Goal: Obtain resource: Obtain resource

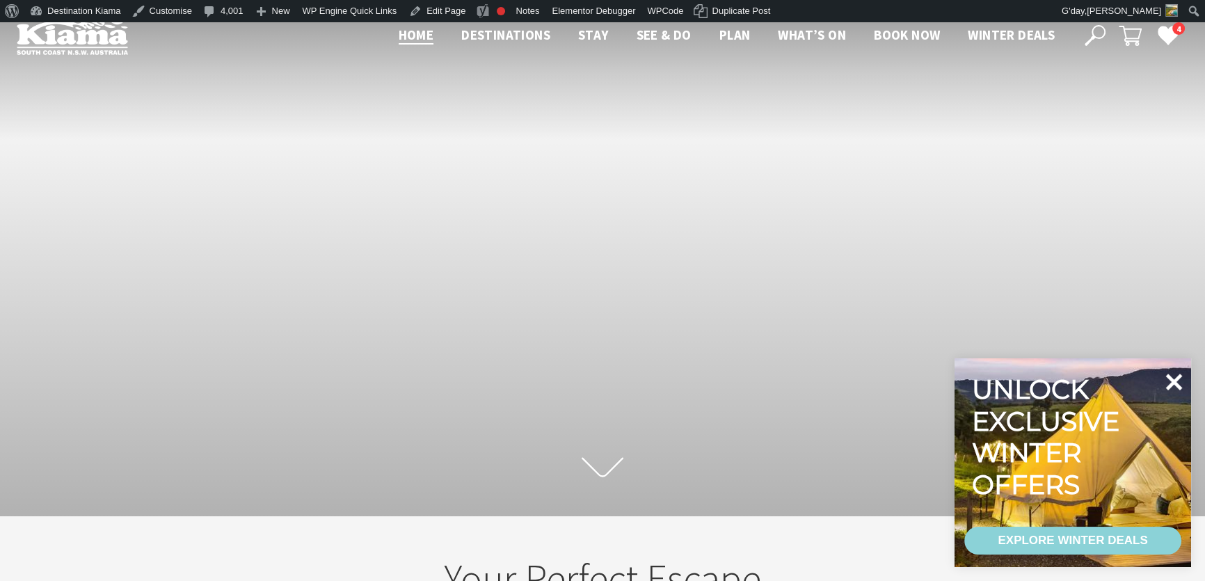
click at [1175, 381] on icon at bounding box center [1174, 382] width 17 height 17
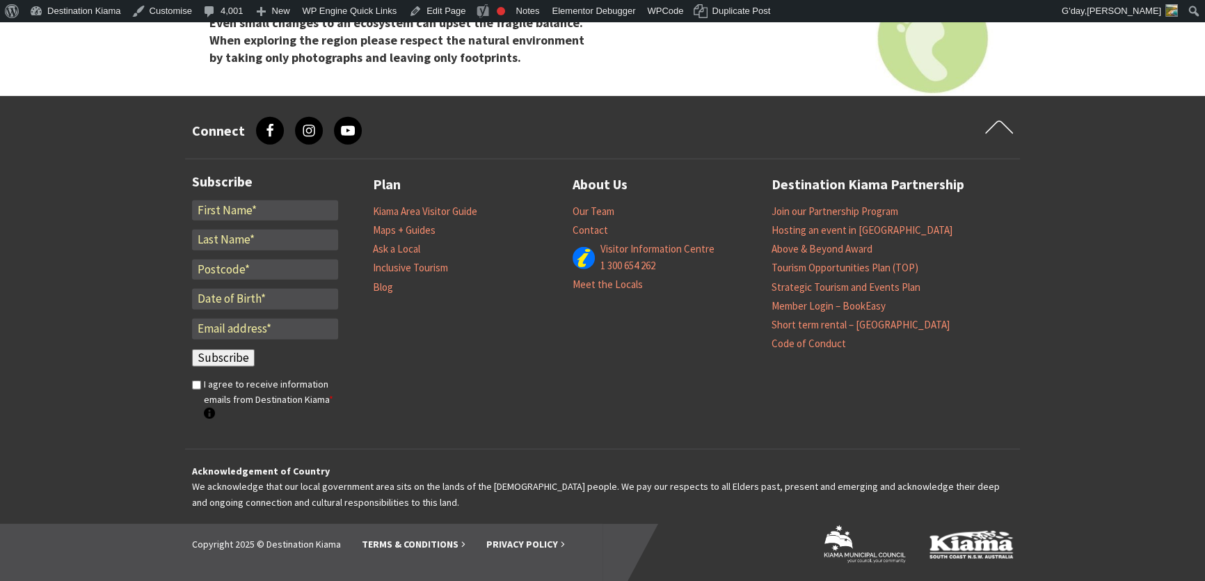
scroll to position [4681, 0]
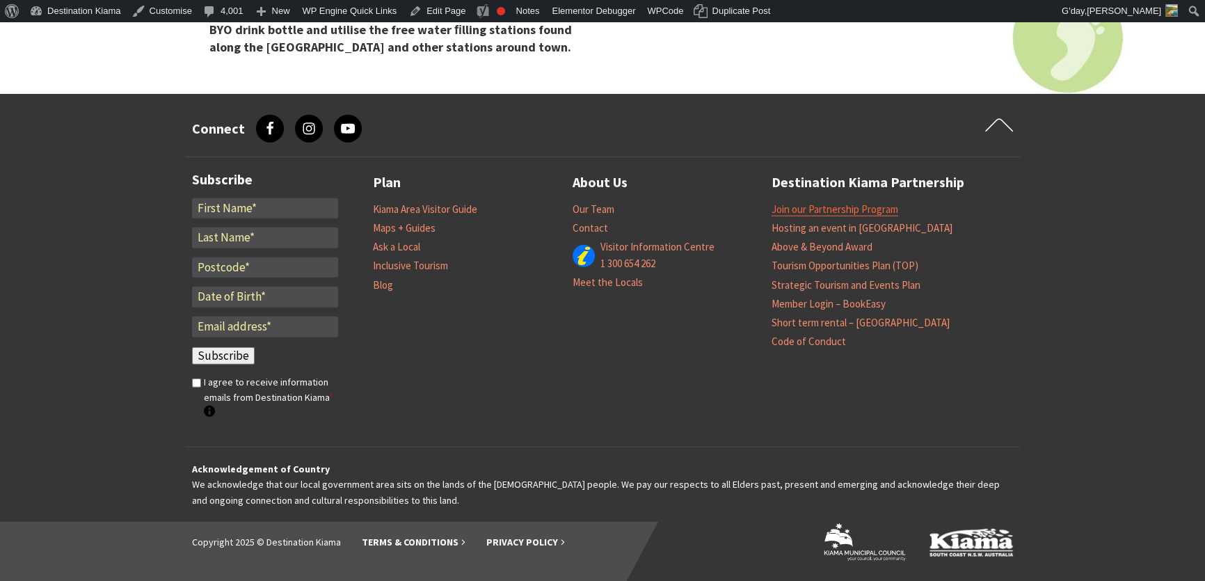
click at [830, 204] on link "Join our Partnership Program" at bounding box center [835, 210] width 127 height 14
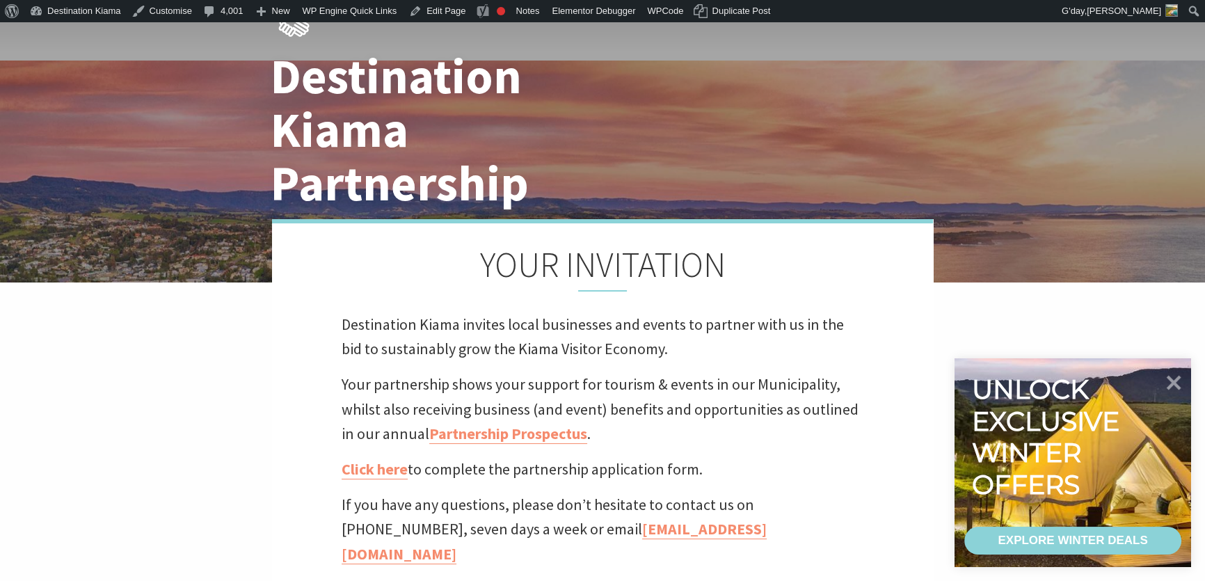
scroll to position [253, 0]
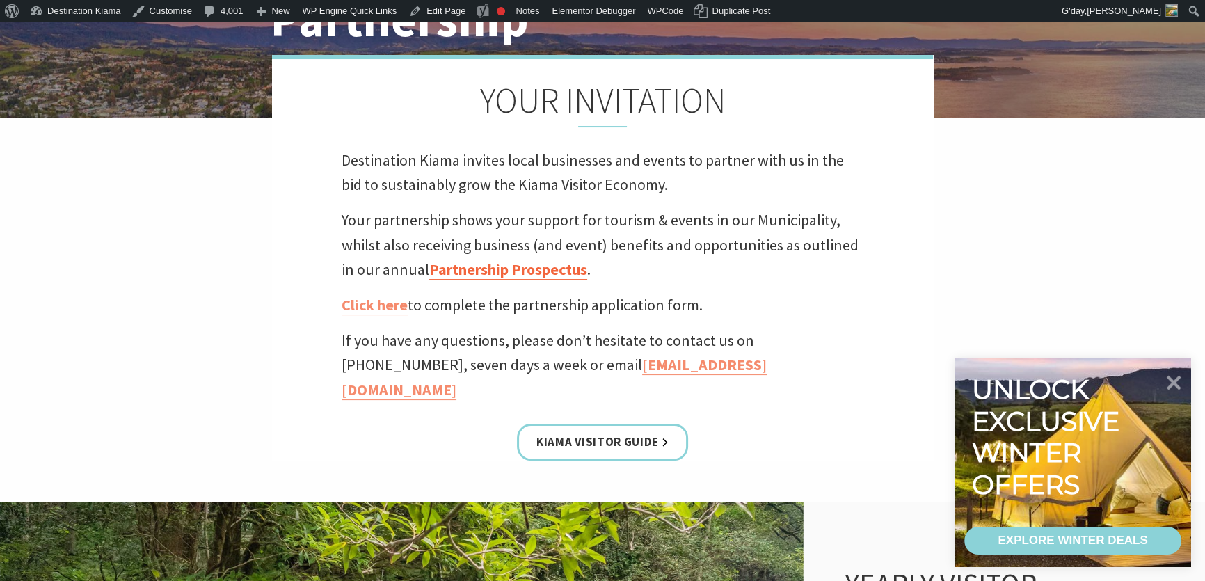
click at [502, 267] on link "Partnership Prospectus" at bounding box center [508, 270] width 158 height 20
